Goal: Information Seeking & Learning: Check status

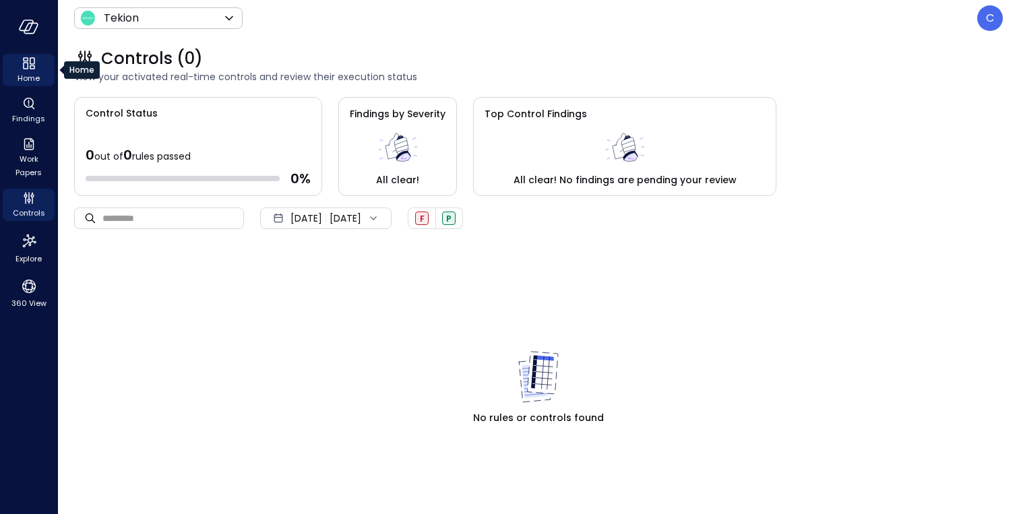
click at [28, 73] on span "Home" at bounding box center [29, 77] width 22 height 13
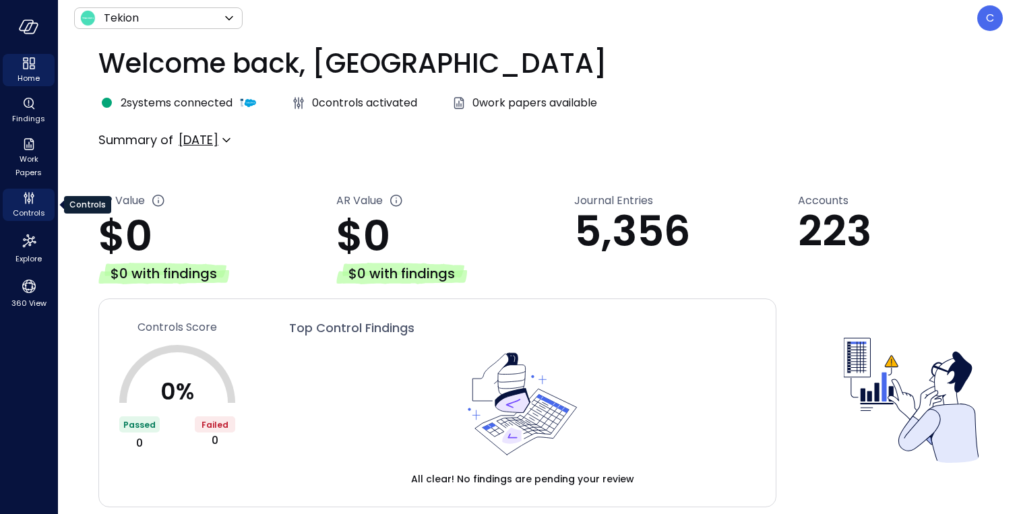
click at [30, 206] on span "Controls" at bounding box center [29, 212] width 32 height 13
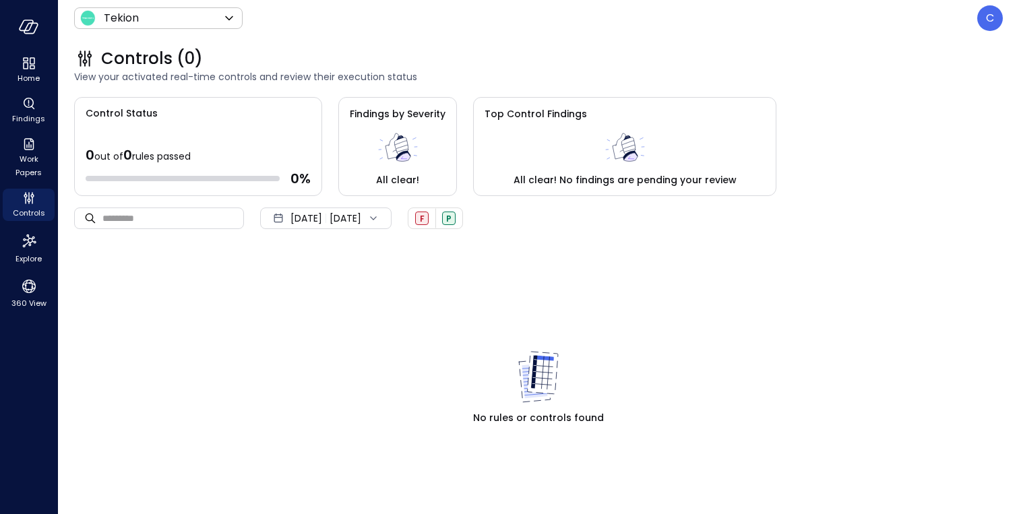
click at [322, 210] on div "[DATE]" at bounding box center [307, 218] width 32 height 27
click at [28, 114] on span "Findings" at bounding box center [28, 118] width 33 height 13
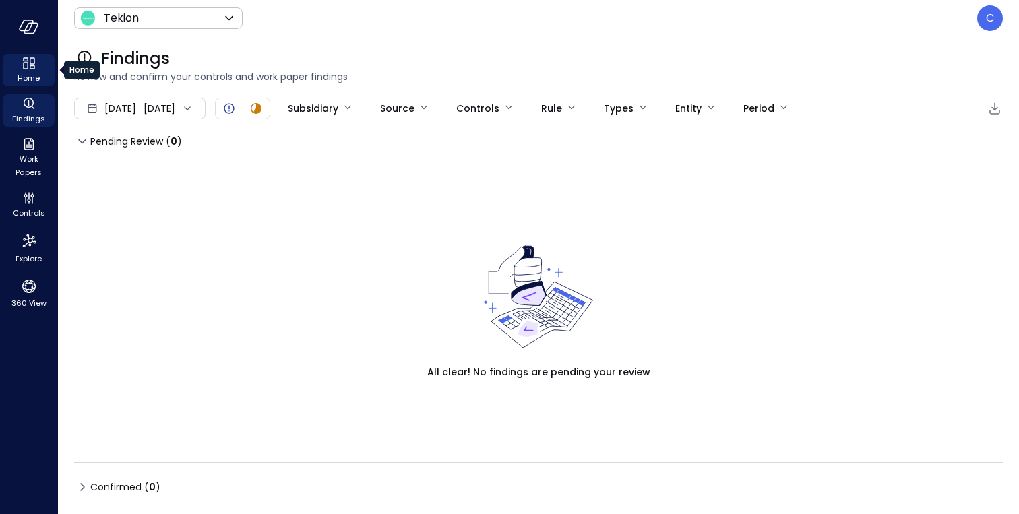
click at [33, 69] on icon "Home" at bounding box center [29, 63] width 16 height 16
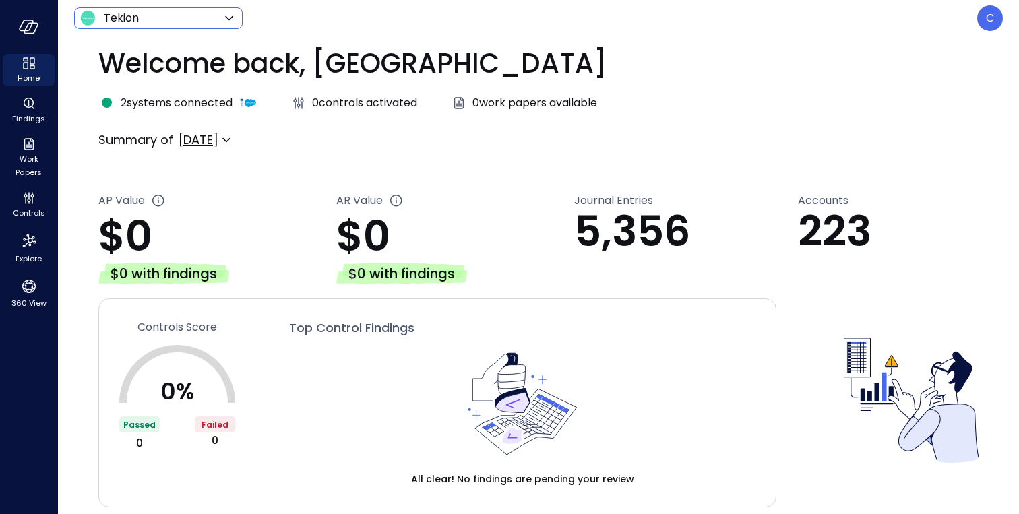
click at [226, 16] on icon at bounding box center [228, 18] width 7 height 4
click at [226, 16] on div at bounding box center [509, 257] width 1019 height 514
click at [22, 20] on icon "button" at bounding box center [29, 27] width 20 height 15
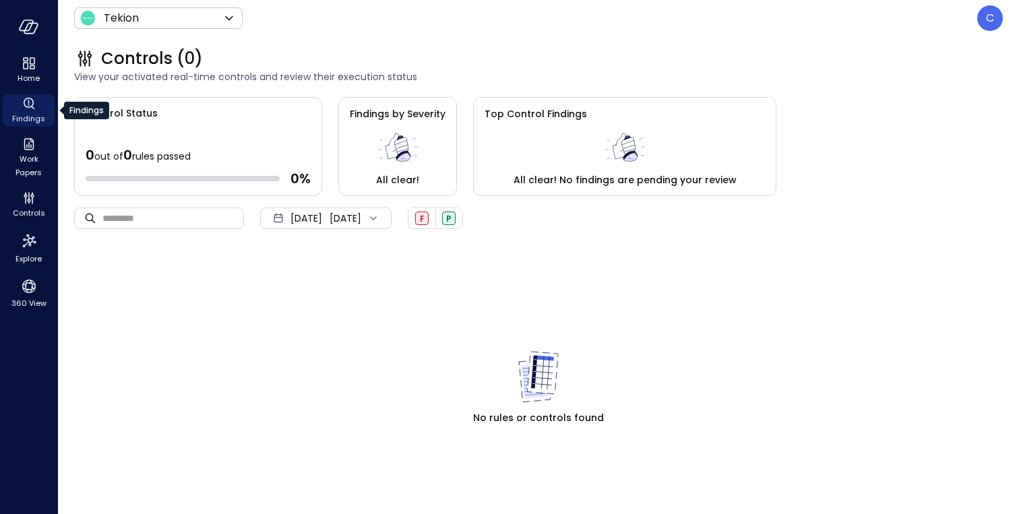
click at [28, 105] on icon "Findings" at bounding box center [28, 104] width 1 height 1
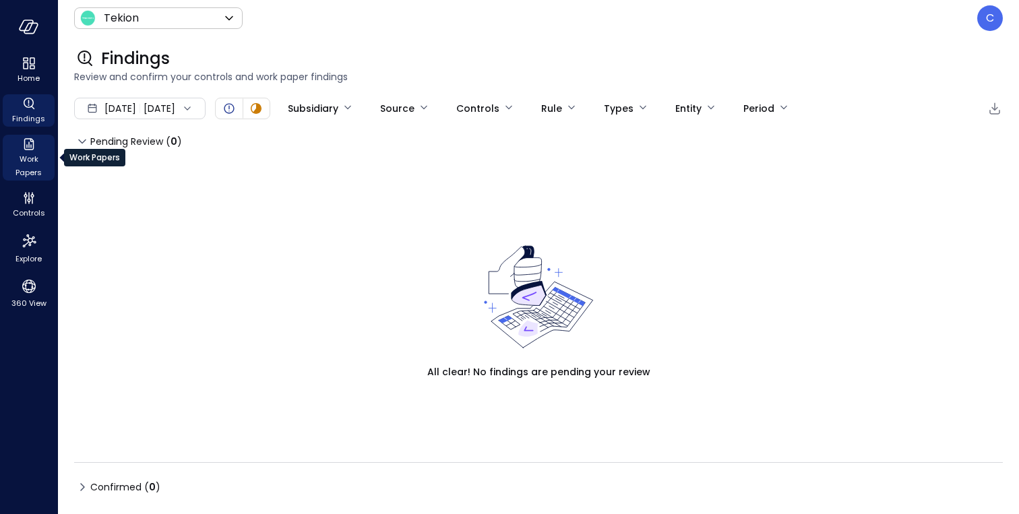
click at [30, 159] on span "Work Papers" at bounding box center [28, 165] width 41 height 27
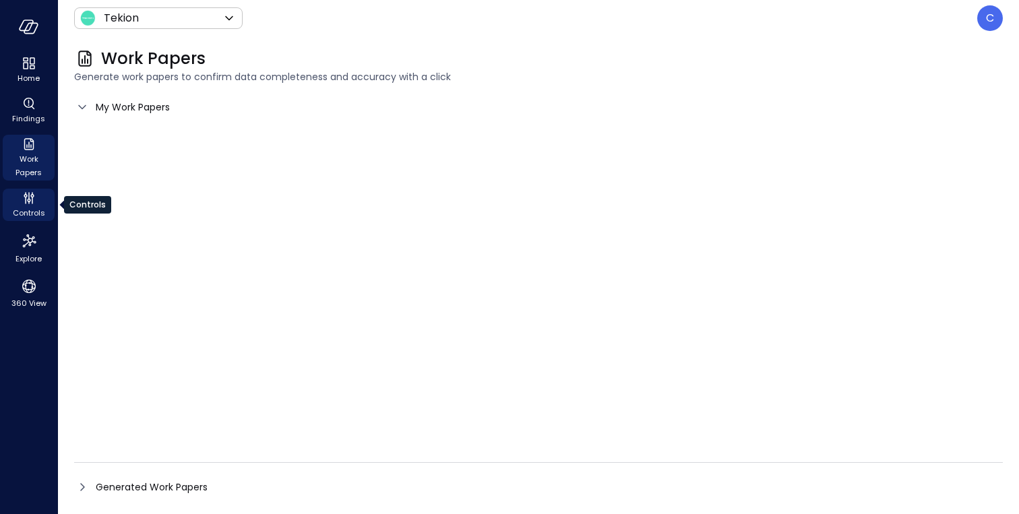
click at [34, 198] on icon "Controls" at bounding box center [29, 198] width 16 height 16
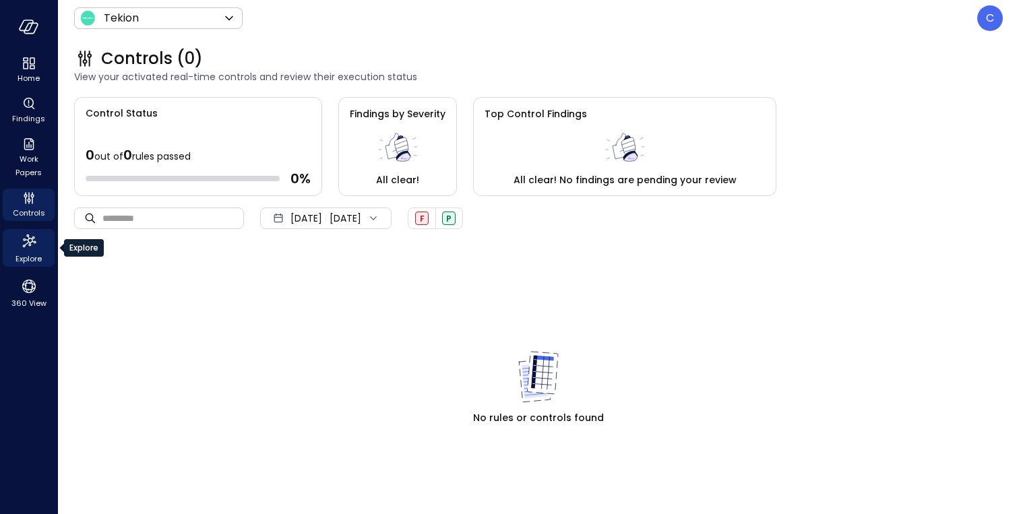
click at [28, 244] on icon "Explore" at bounding box center [28, 241] width 13 height 13
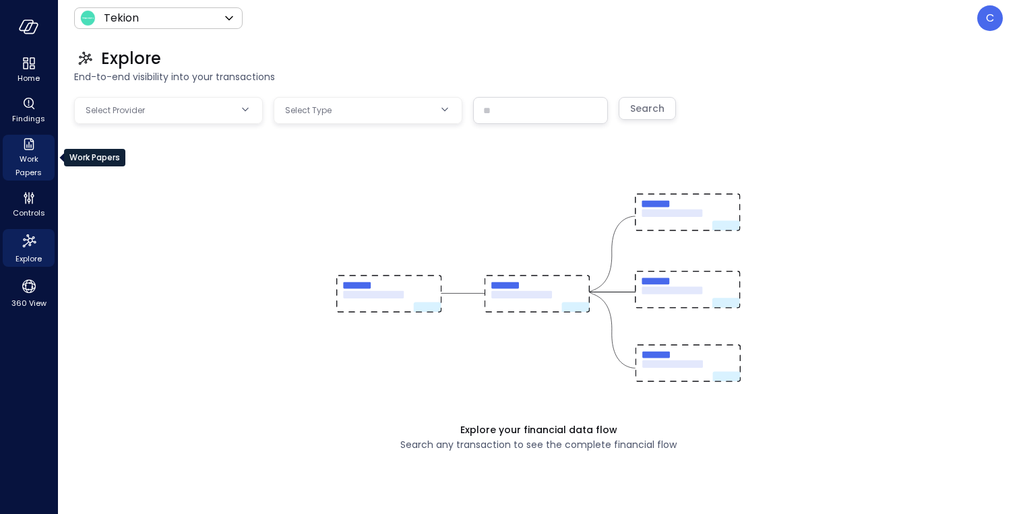
click at [25, 158] on span "Work Papers" at bounding box center [28, 165] width 41 height 27
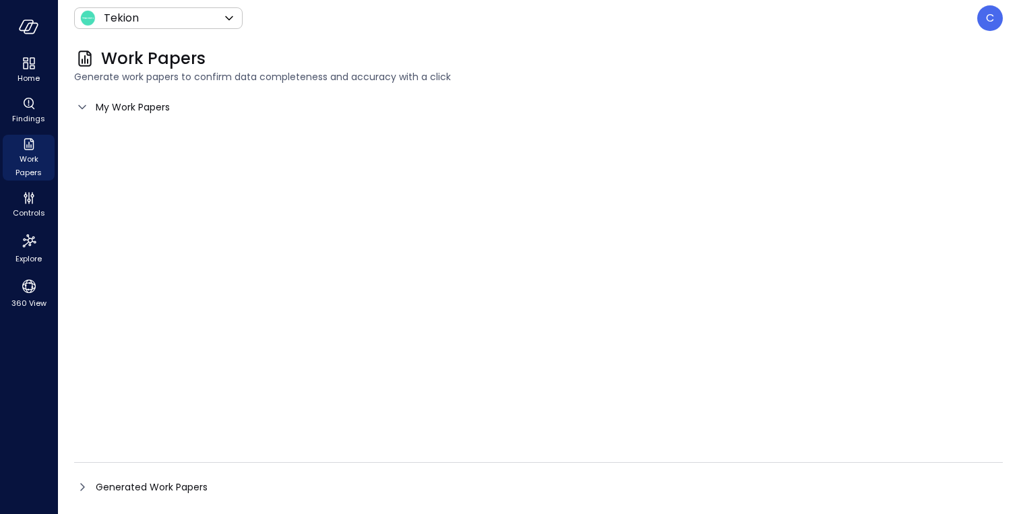
click at [84, 486] on icon at bounding box center [82, 487] width 16 height 16
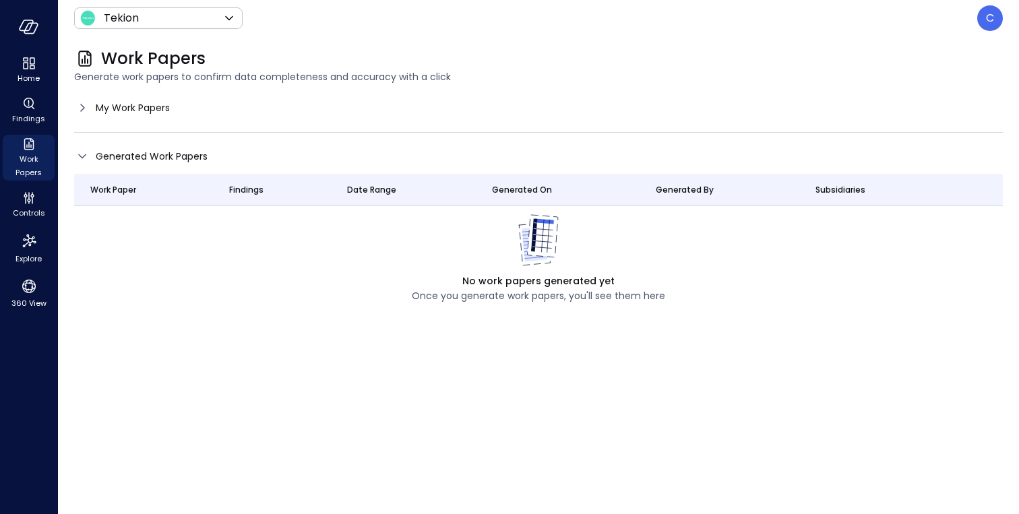
click at [79, 105] on icon at bounding box center [82, 108] width 16 height 16
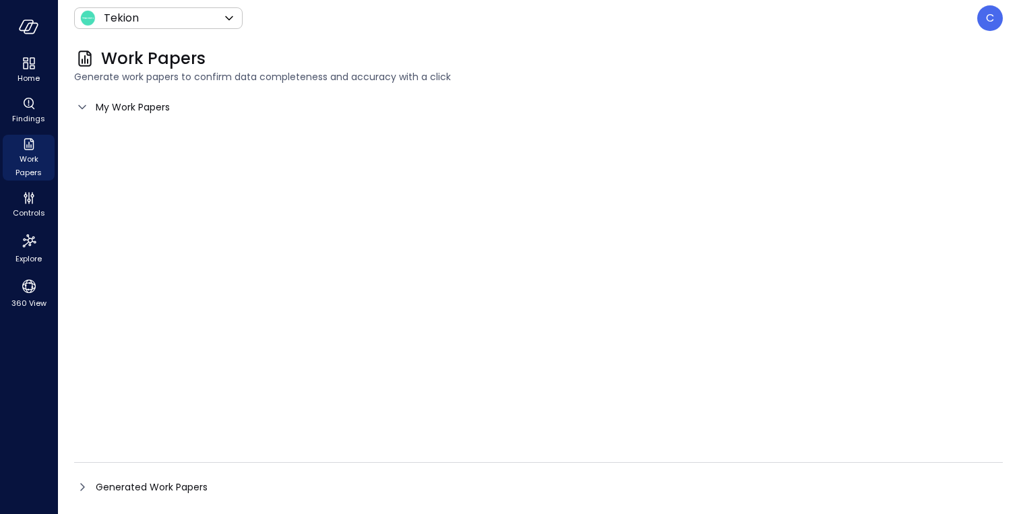
click at [80, 103] on icon at bounding box center [82, 107] width 16 height 16
click at [40, 117] on span "Findings" at bounding box center [28, 118] width 33 height 13
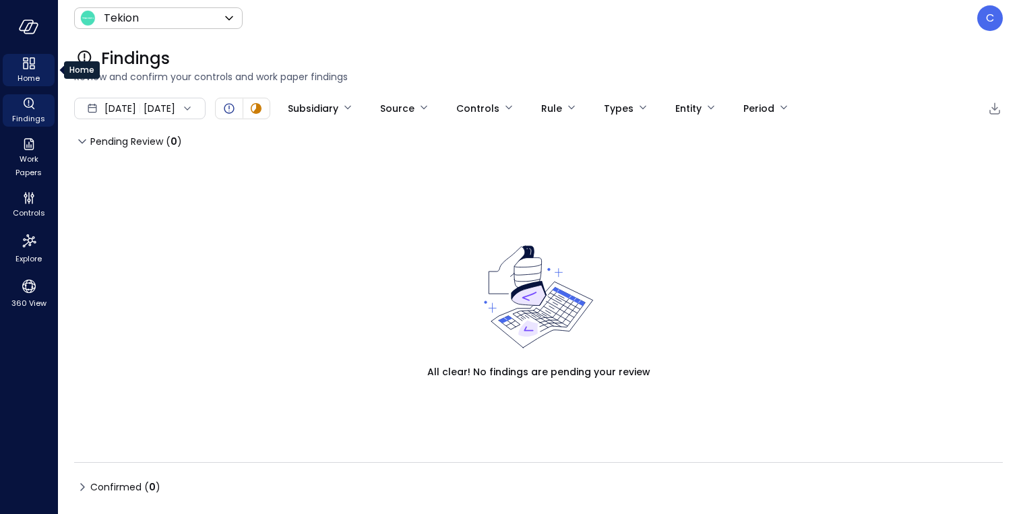
click at [37, 70] on div "Home" at bounding box center [29, 70] width 52 height 32
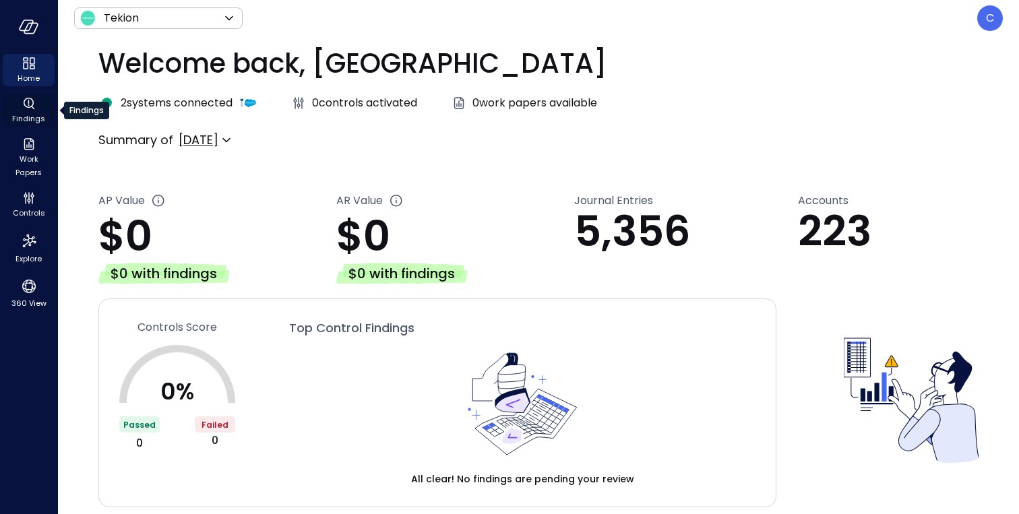
click at [458, 177] on div "**********" at bounding box center [538, 204] width 880 height 159
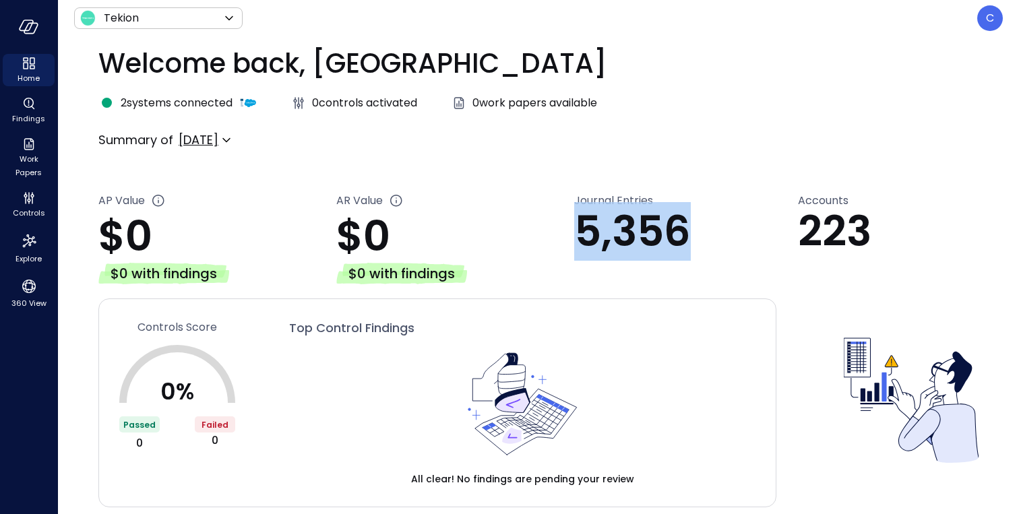
drag, startPoint x: 576, startPoint y: 237, endPoint x: 700, endPoint y: 212, distance: 125.7
click at [700, 212] on p "5,356" at bounding box center [686, 232] width 224 height 46
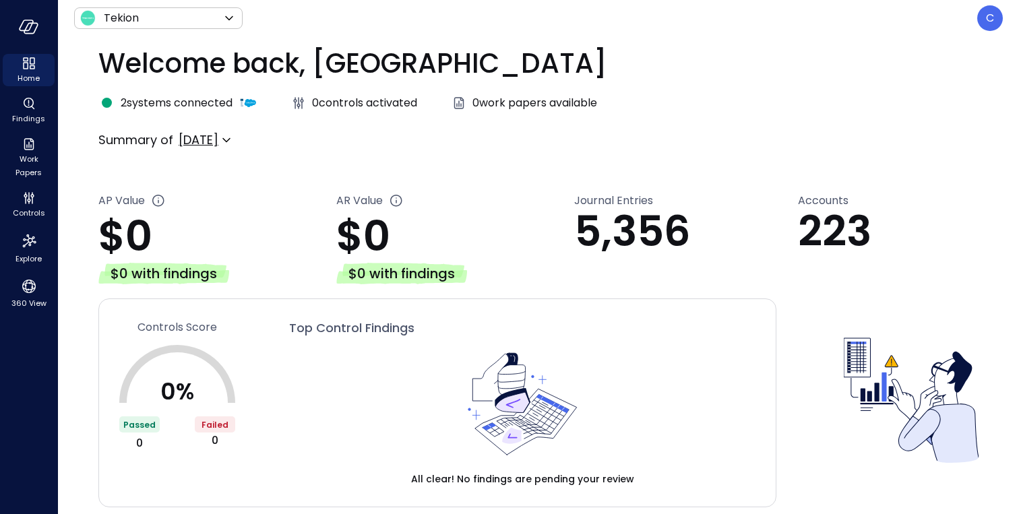
click at [696, 175] on div "**********" at bounding box center [538, 204] width 880 height 159
drag, startPoint x: 804, startPoint y: 233, endPoint x: 878, endPoint y: 235, distance: 74.2
click at [879, 235] on p "223" at bounding box center [888, 232] width 181 height 46
click at [481, 167] on div "**********" at bounding box center [538, 204] width 880 height 159
click at [235, 146] on icon at bounding box center [226, 140] width 16 height 16
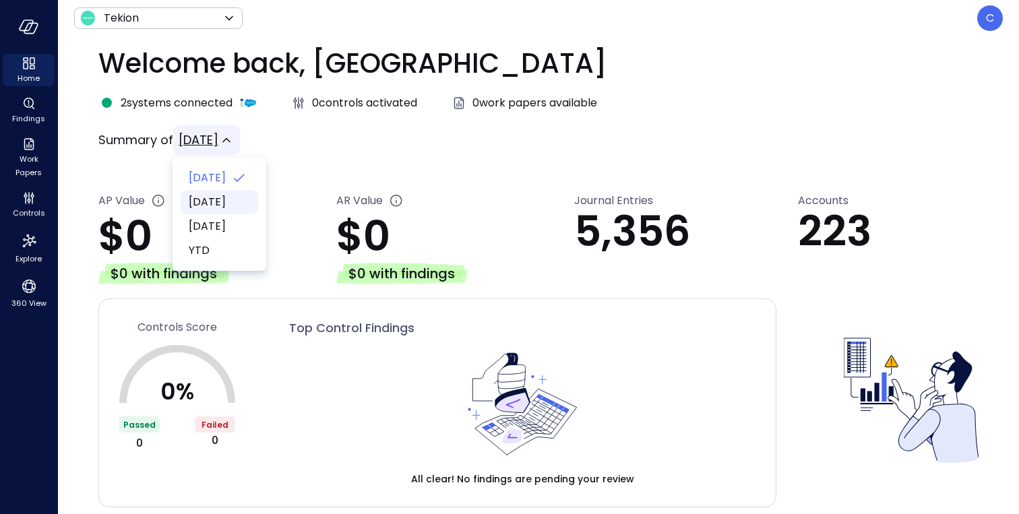
click at [244, 202] on span "[DATE]" at bounding box center [218, 202] width 59 height 16
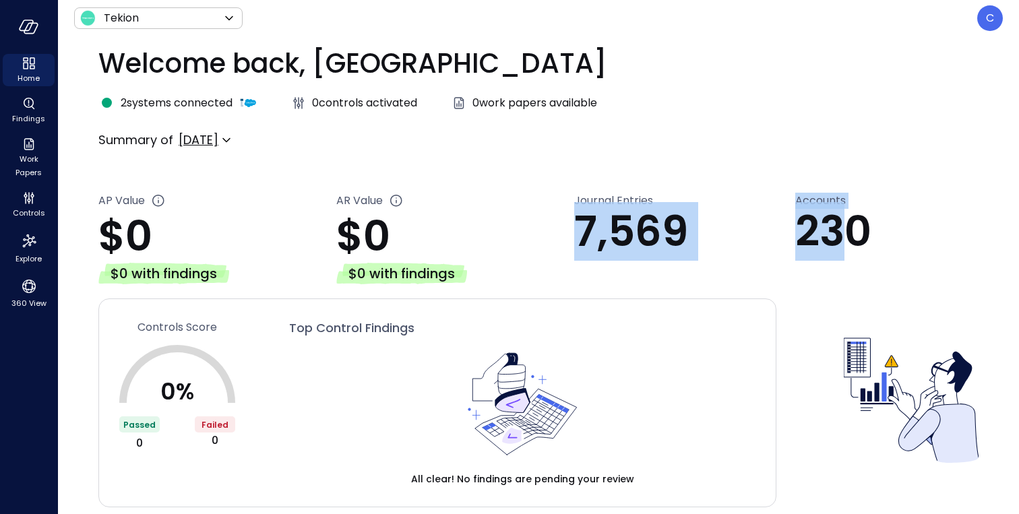
drag, startPoint x: 579, startPoint y: 224, endPoint x: 834, endPoint y: 233, distance: 254.9
click at [835, 233] on div "AP Value $0 $0 with findings AR Value $0 $0 with findings Journal Entries 7,569…" at bounding box center [538, 233] width 880 height 102
click at [770, 231] on p "7,569" at bounding box center [684, 232] width 221 height 46
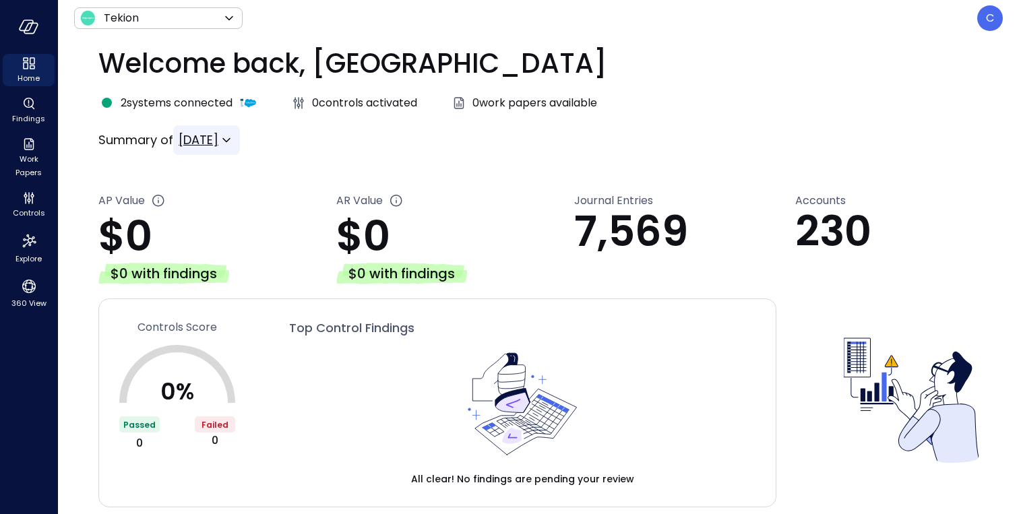
click at [251, 142] on body "**********" at bounding box center [509, 257] width 1019 height 514
click at [220, 253] on span "YTD" at bounding box center [218, 251] width 59 height 16
